Goal: Task Accomplishment & Management: Complete application form

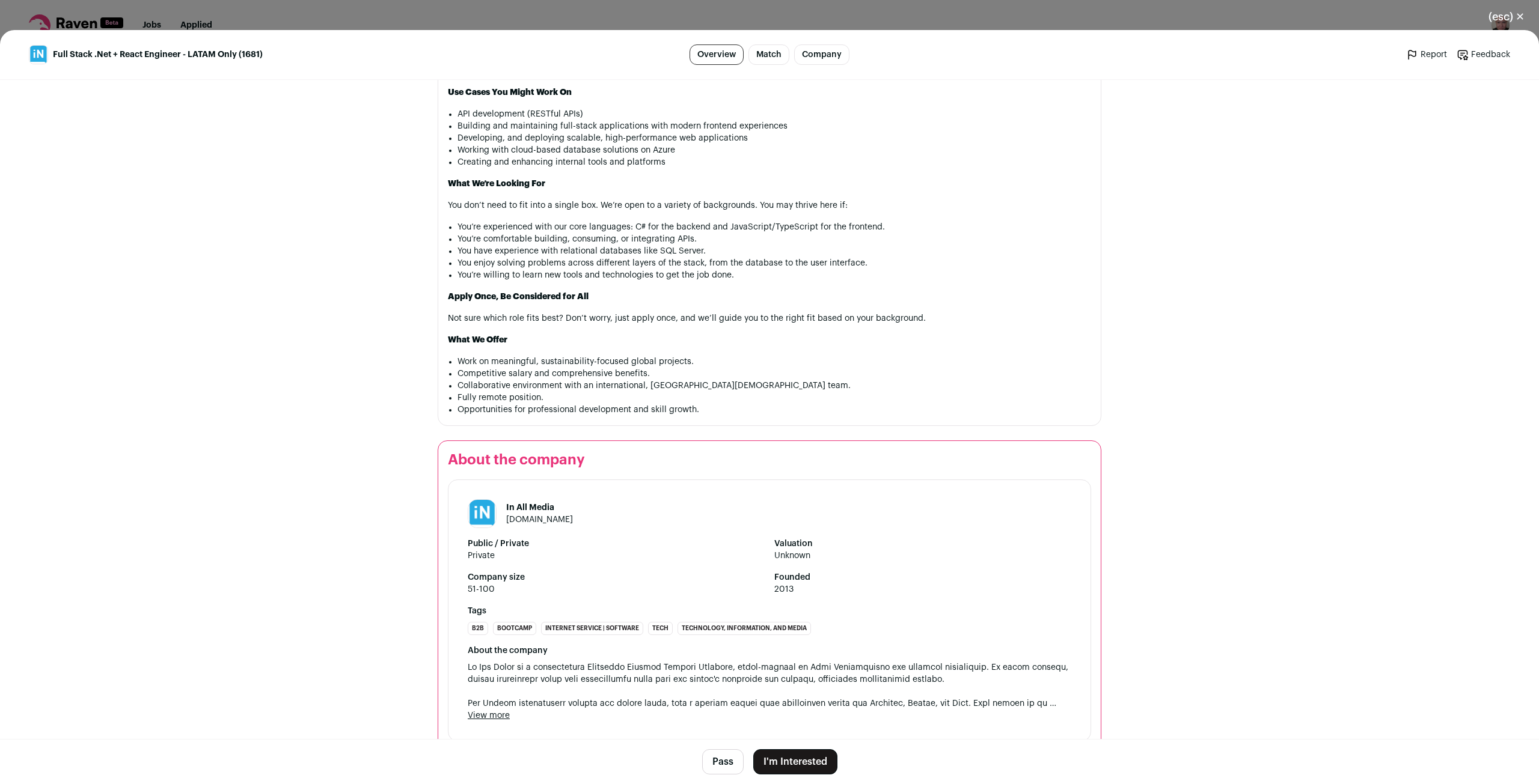
scroll to position [696, 0]
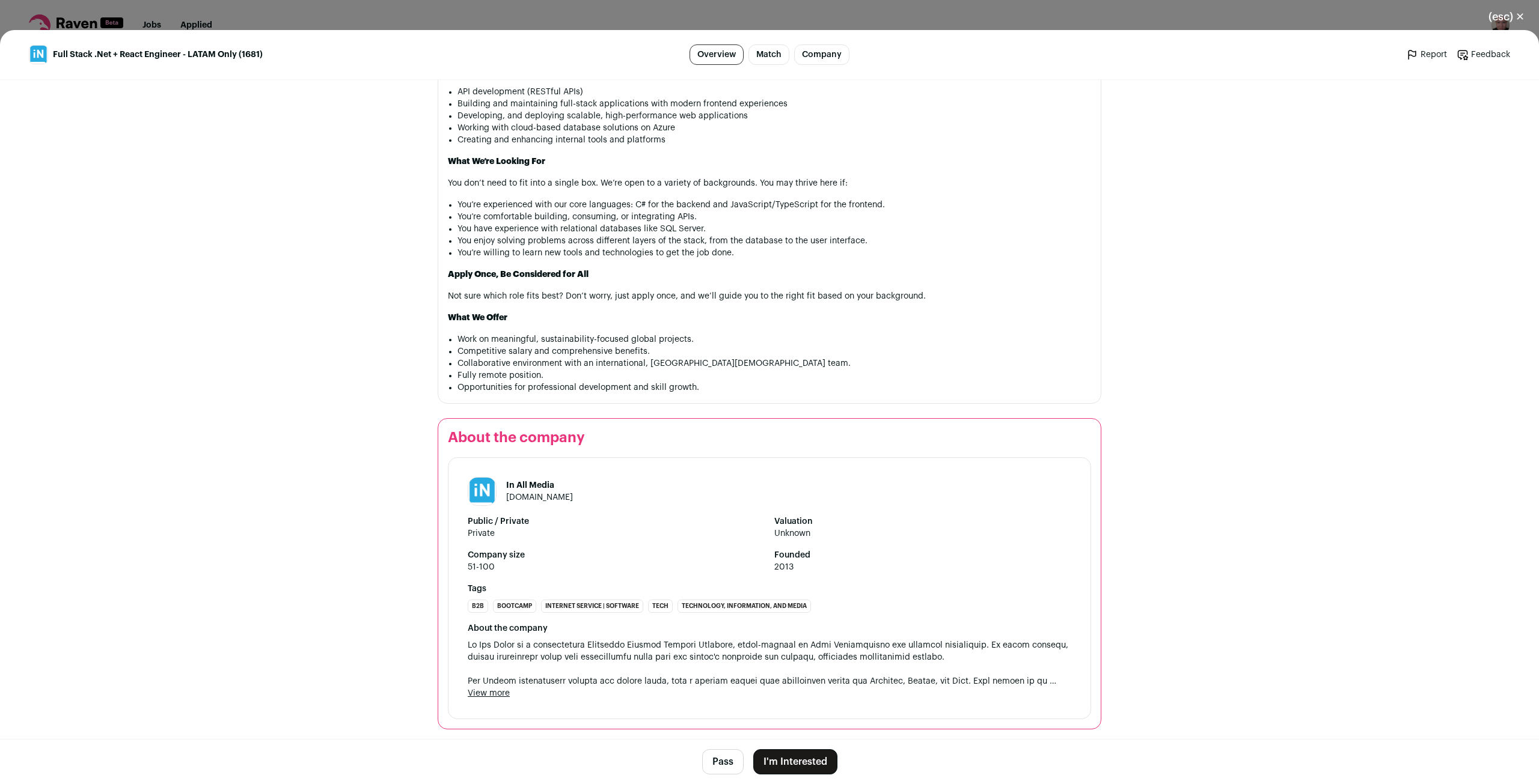
click at [791, 753] on button "I'm Interested" at bounding box center [796, 762] width 85 height 25
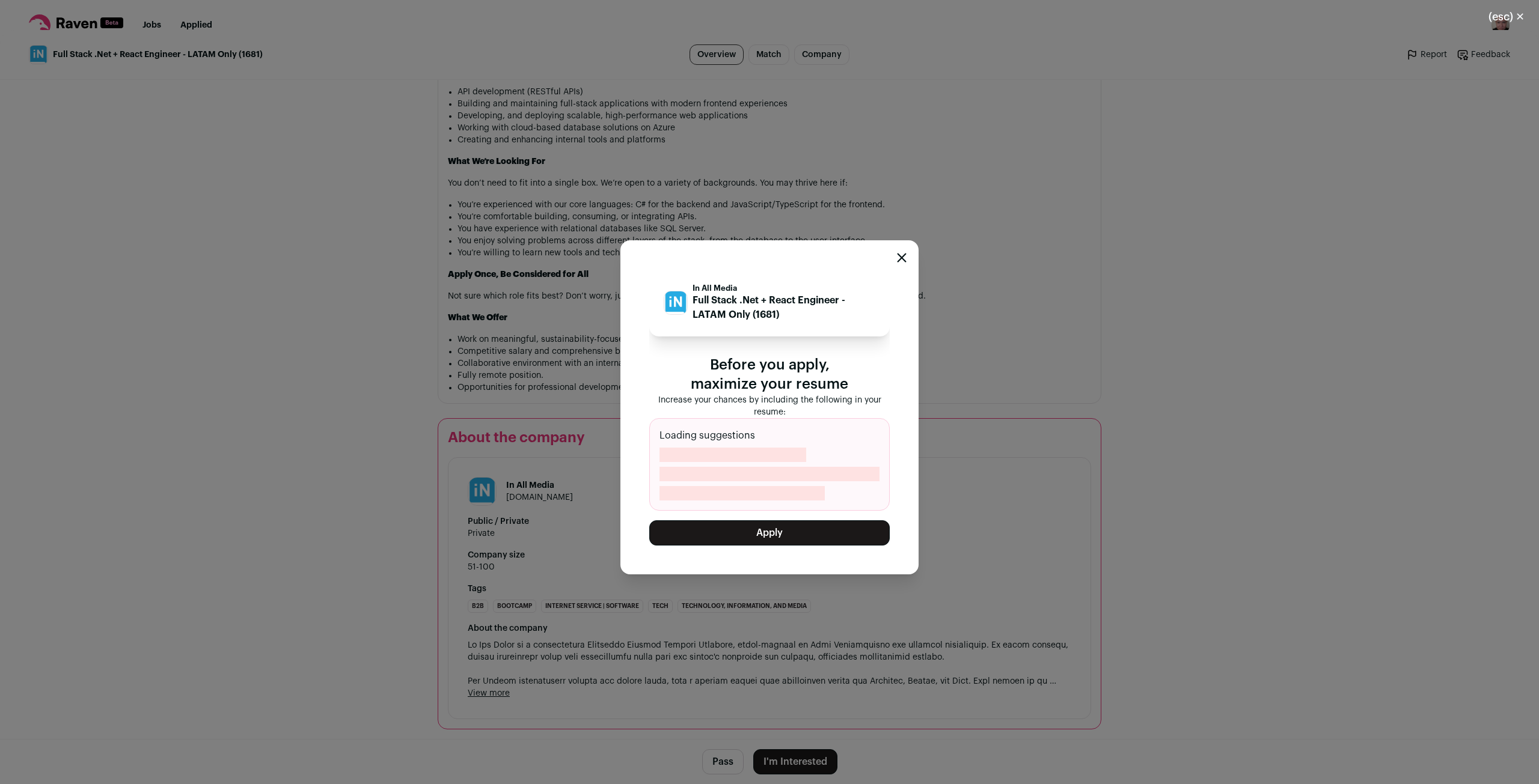
click at [810, 535] on button "Apply" at bounding box center [770, 533] width 241 height 25
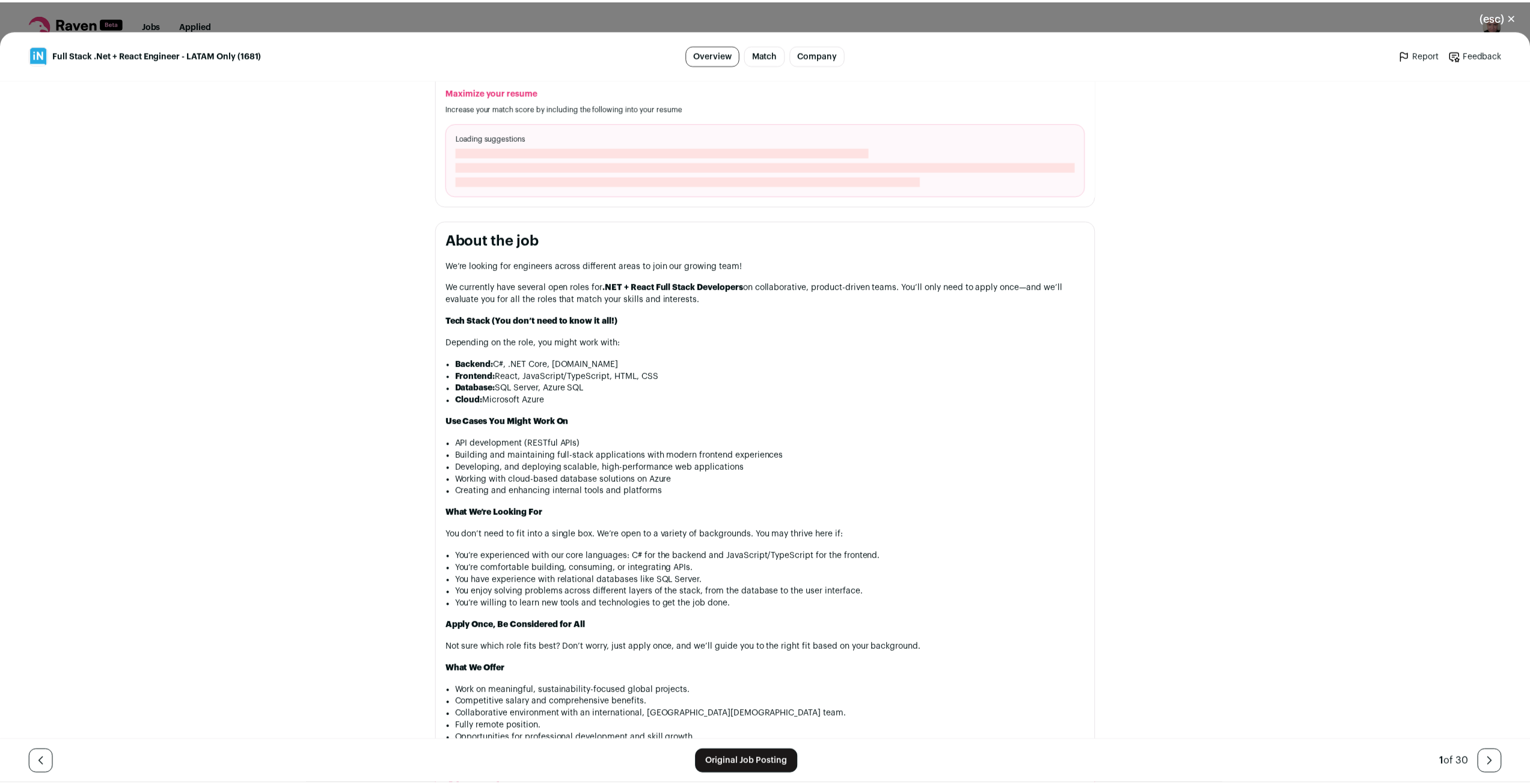
scroll to position [361, 0]
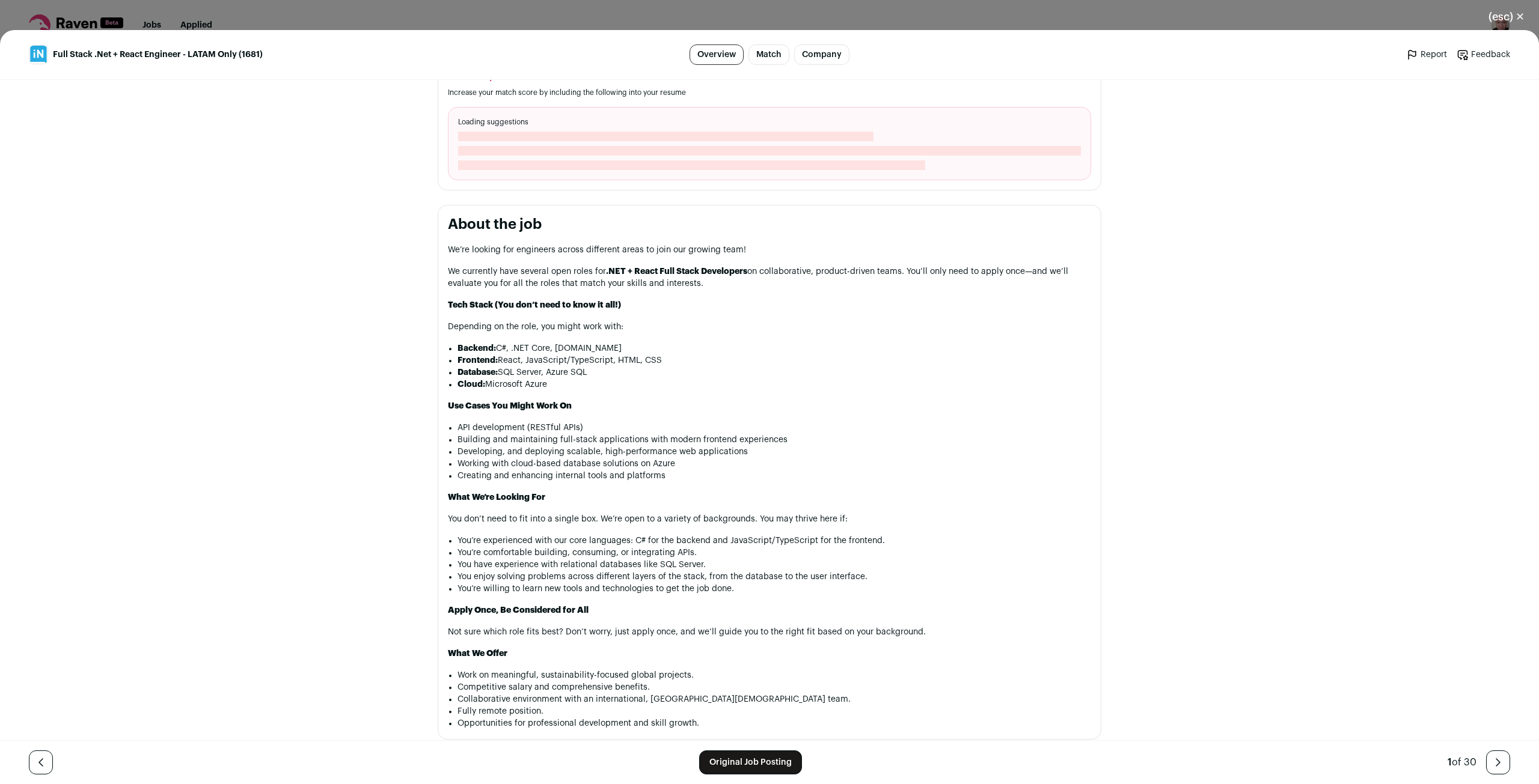
click at [246, 6] on div "(esc) ✕ Full Stack .Net + React Engineer - LATAM Only (1681) Overview Match Com…" at bounding box center [770, 392] width 1539 height 784
